Goal: Information Seeking & Learning: Learn about a topic

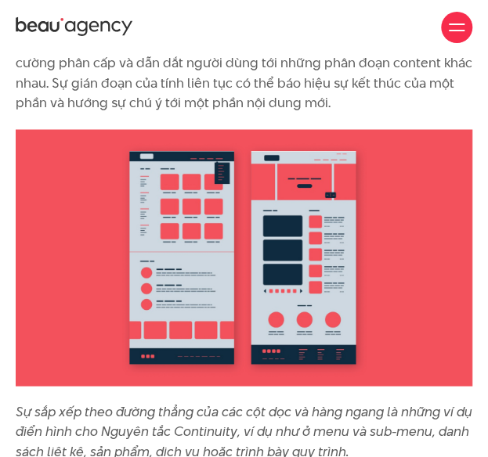
scroll to position [9549, 0]
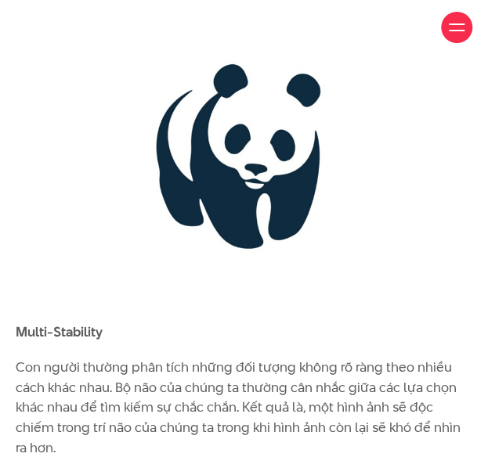
scroll to position [3053, 0]
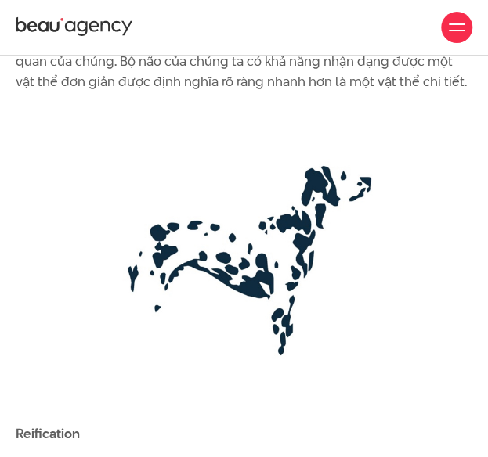
scroll to position [2348, 0]
